Goal: Transaction & Acquisition: Purchase product/service

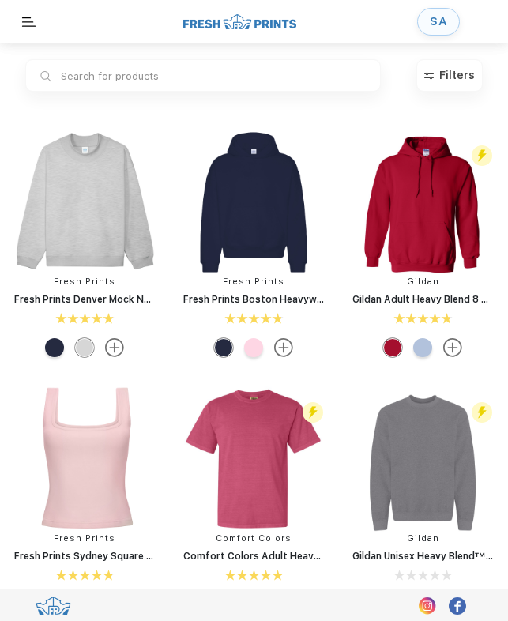
scroll to position [1, 0]
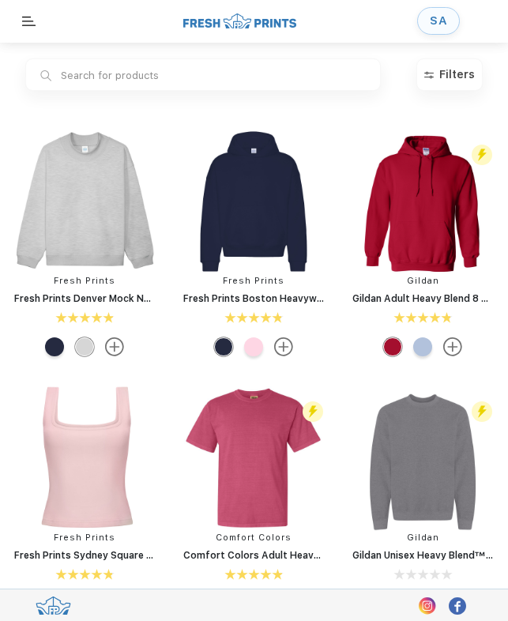
click at [433, 27] on div "SA" at bounding box center [438, 20] width 17 height 13
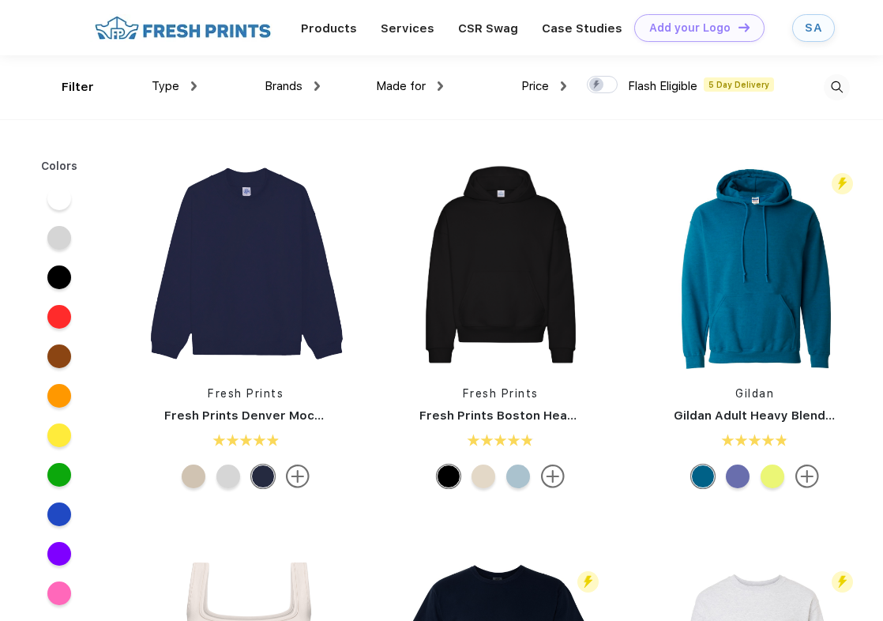
scroll to position [1, 0]
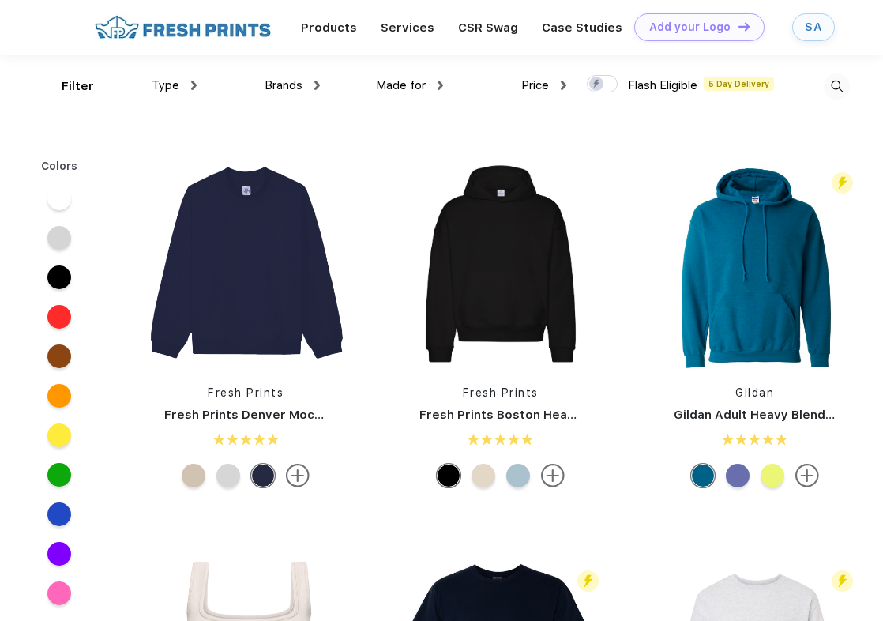
click at [829, 96] on img at bounding box center [837, 86] width 26 height 26
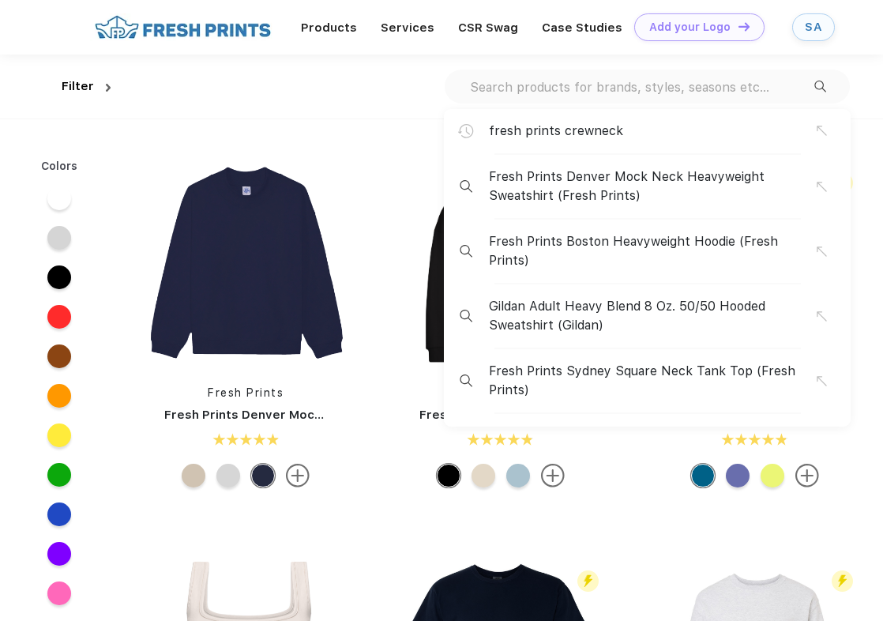
click at [544, 76] on div "fresh prints crewneck Fresh Prints Denver Mock Neck Heavyweight Sweatshirt (Fre…" at bounding box center [647, 87] width 405 height 34
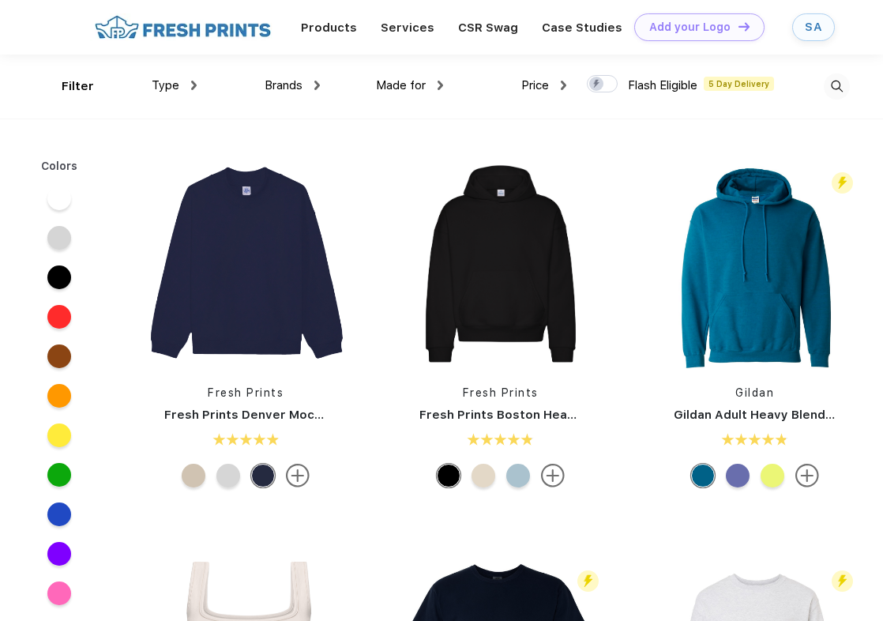
click at [838, 79] on img at bounding box center [837, 86] width 26 height 26
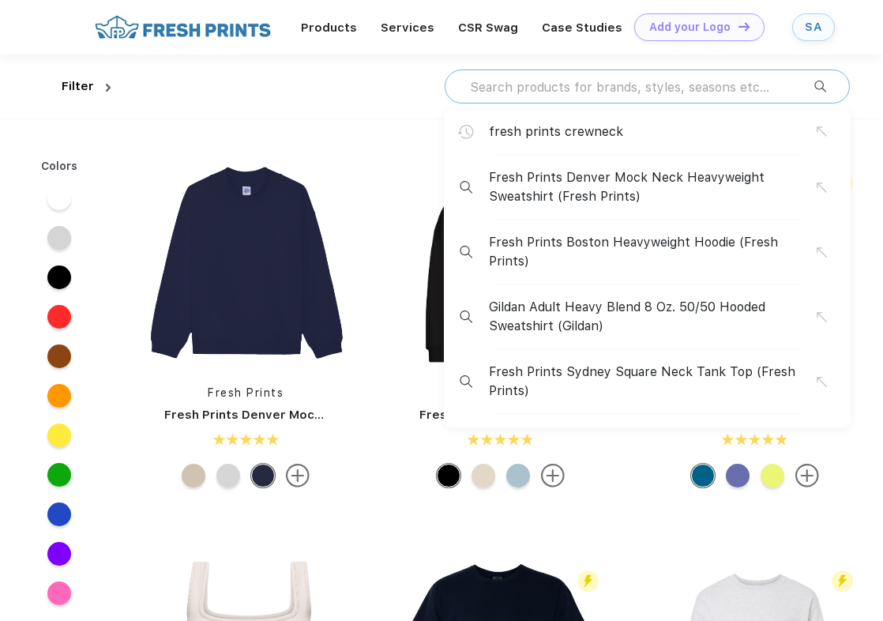
click at [619, 88] on input "text" at bounding box center [641, 86] width 346 height 17
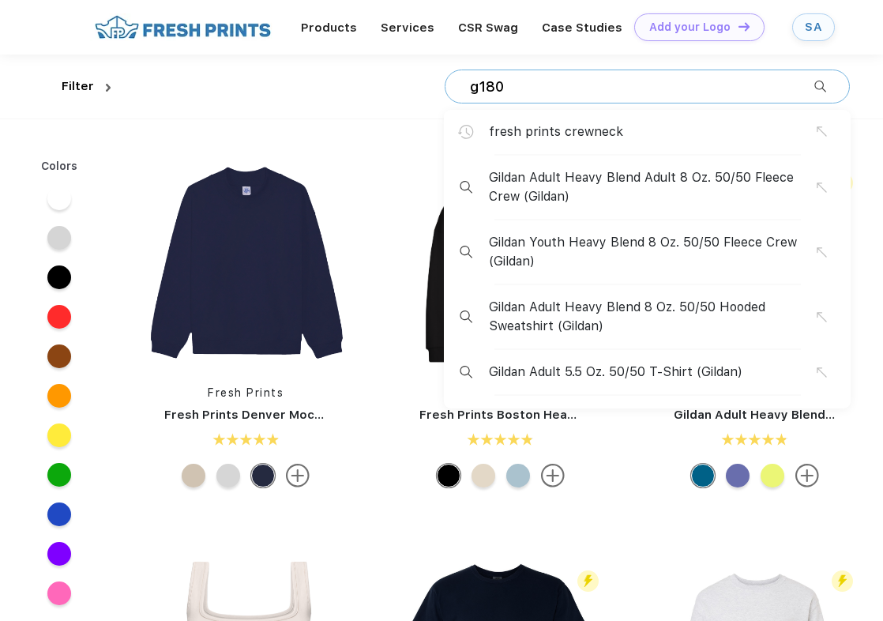
type input "g180"
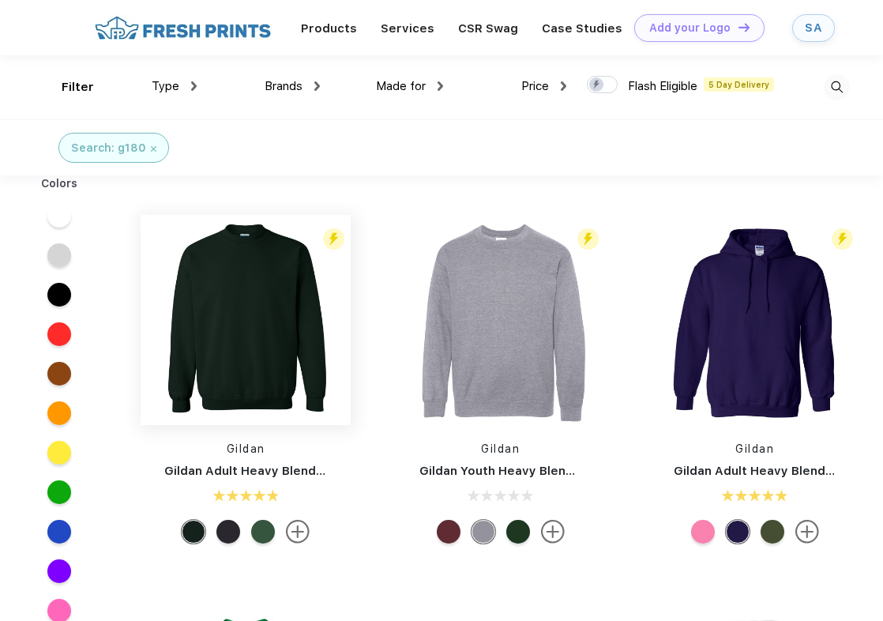
click at [282, 364] on img at bounding box center [246, 320] width 210 height 210
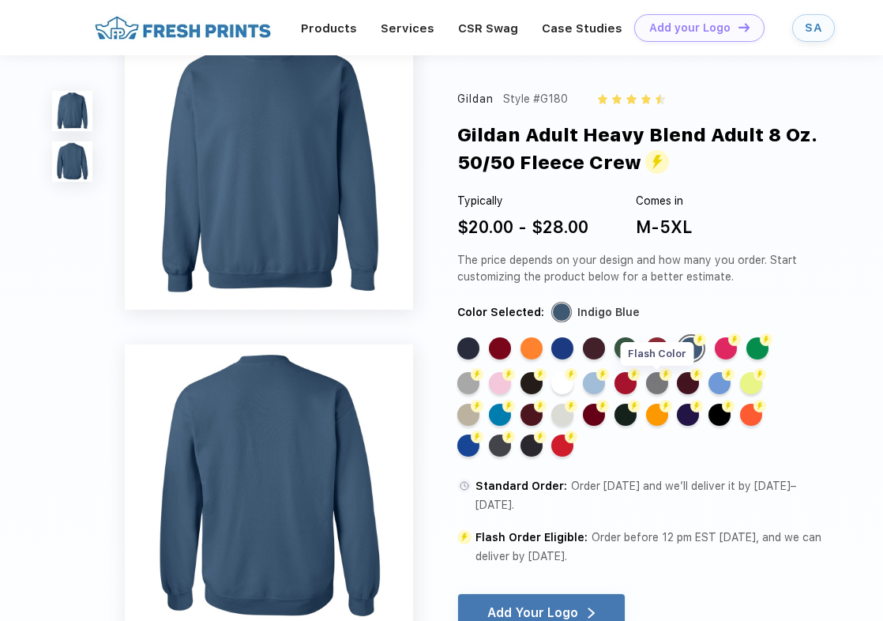
scroll to position [16, 0]
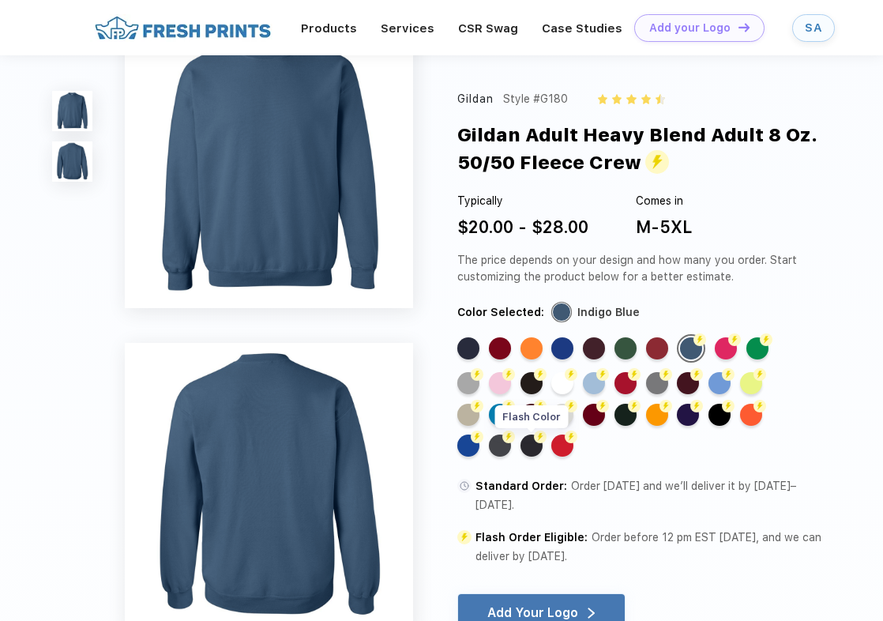
click at [531, 446] on div "Flash Color" at bounding box center [532, 445] width 22 height 22
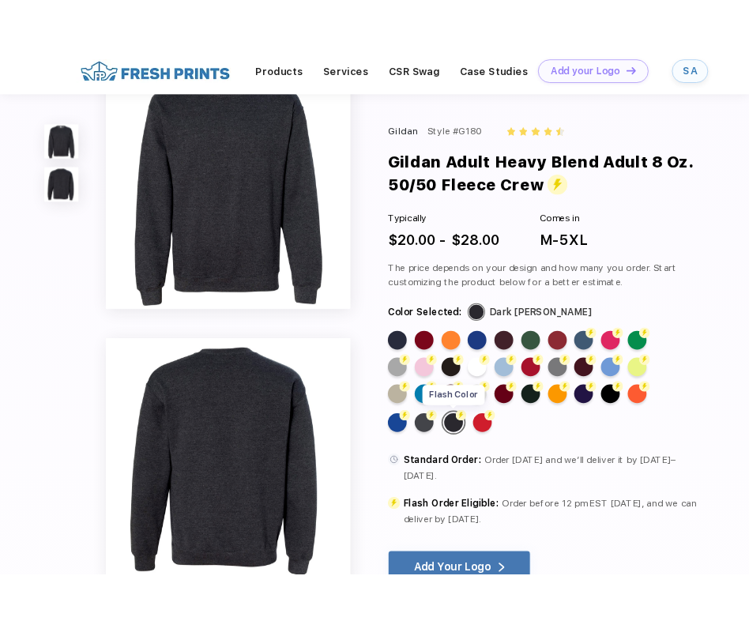
scroll to position [0, 0]
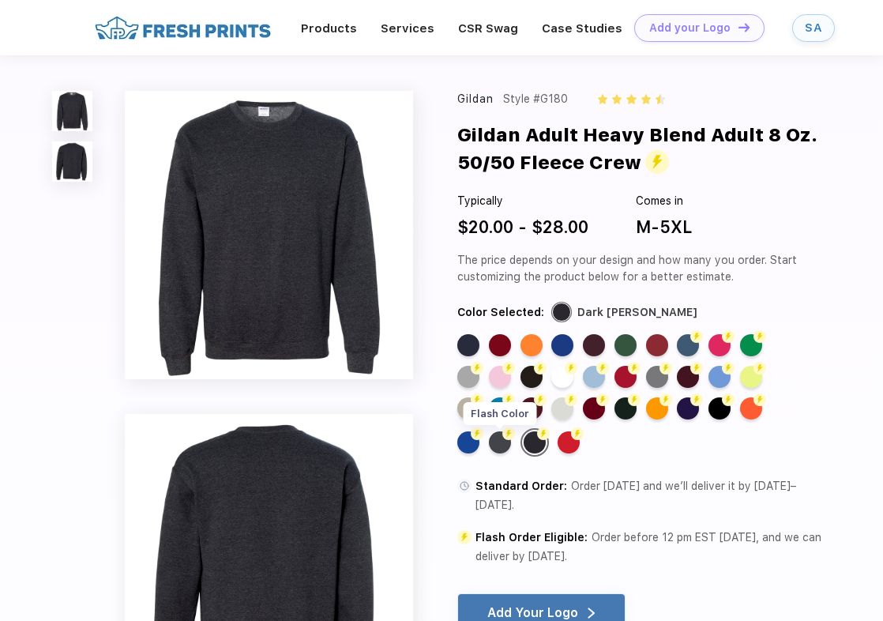
click at [510, 449] on div "Flash Color" at bounding box center [500, 442] width 22 height 22
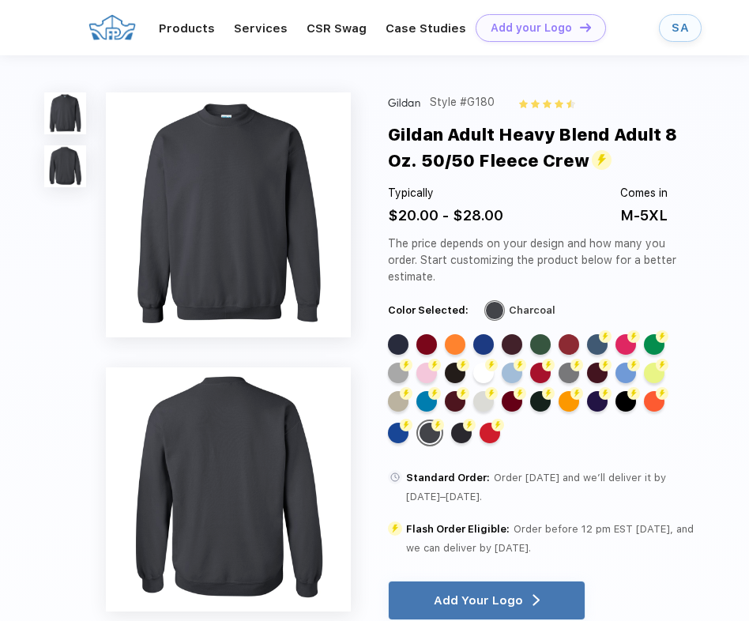
click at [680, 33] on div "SA" at bounding box center [679, 27] width 17 height 13
